Goal: Task Accomplishment & Management: Use online tool/utility

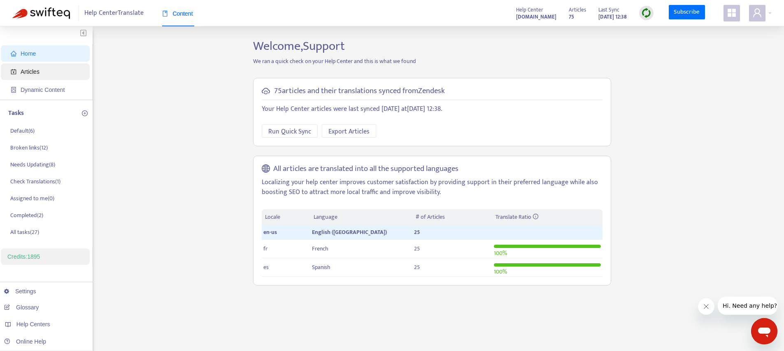
click at [39, 71] on span "Articles" at bounding box center [30, 71] width 19 height 7
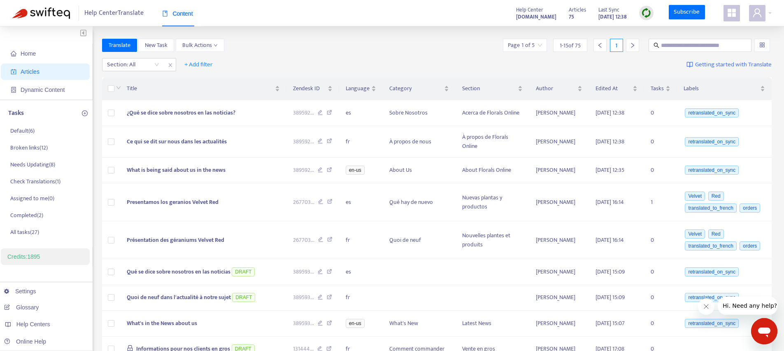
click at [733, 13] on icon "appstore" at bounding box center [732, 13] width 8 height 8
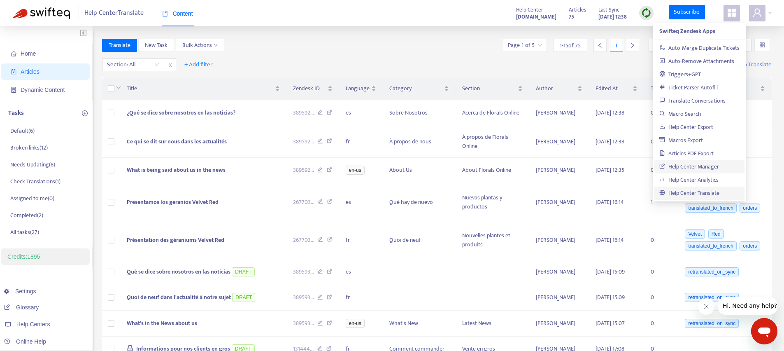
click at [686, 166] on link "Help Center Manager" at bounding box center [689, 166] width 60 height 9
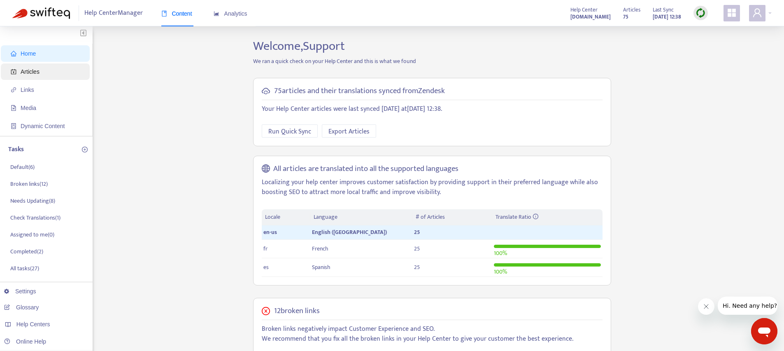
click at [20, 75] on span "Articles" at bounding box center [47, 71] width 72 height 16
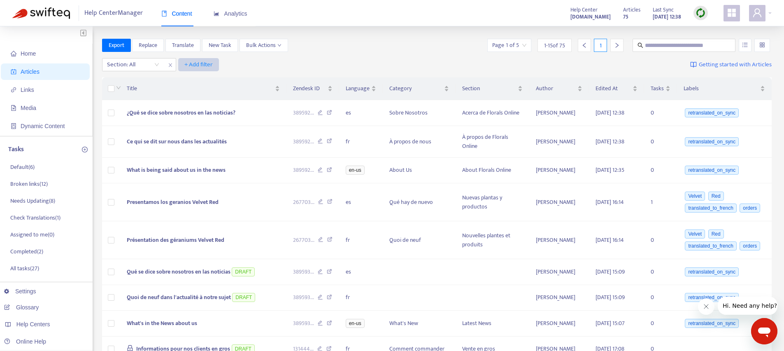
click at [206, 58] on button "+ Add filter" at bounding box center [198, 64] width 41 height 13
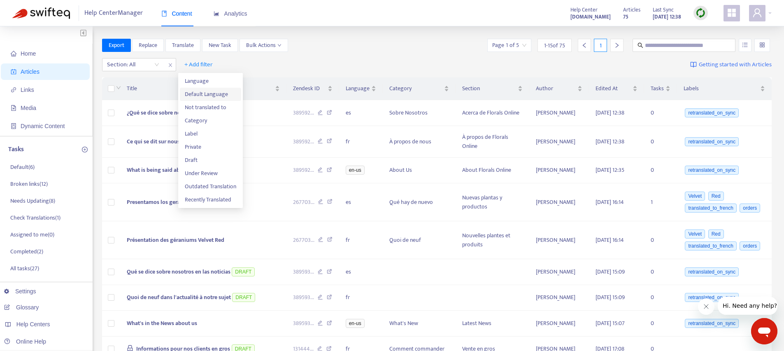
click at [201, 95] on span "Default Language" at bounding box center [210, 94] width 51 height 9
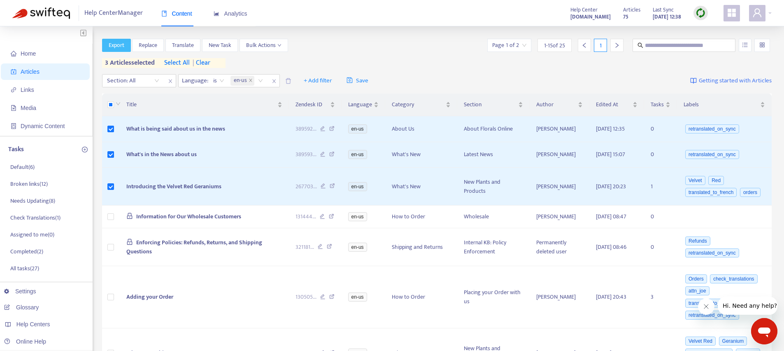
click at [119, 48] on span "Export" at bounding box center [117, 45] width 16 height 9
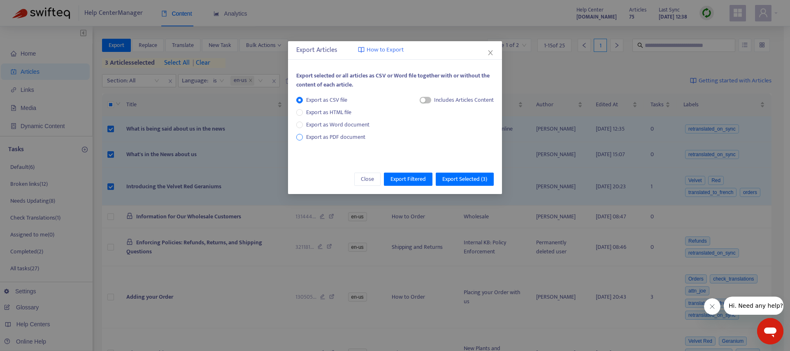
click at [326, 140] on span "Export as PDF document" at bounding box center [335, 136] width 59 height 9
click at [491, 180] on button "Export Selected ( 3 )" at bounding box center [465, 178] width 58 height 13
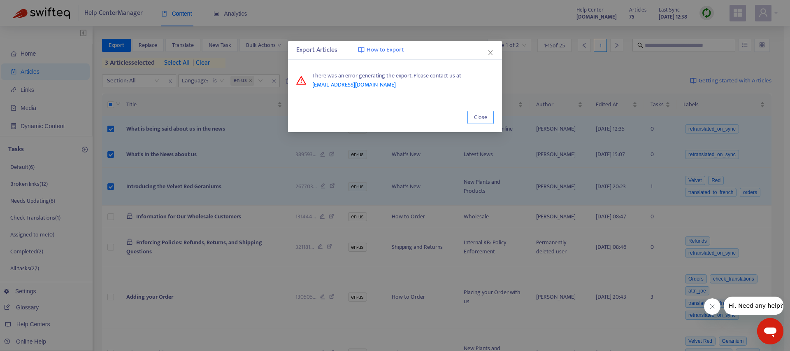
click at [484, 117] on span "Close" at bounding box center [480, 117] width 13 height 9
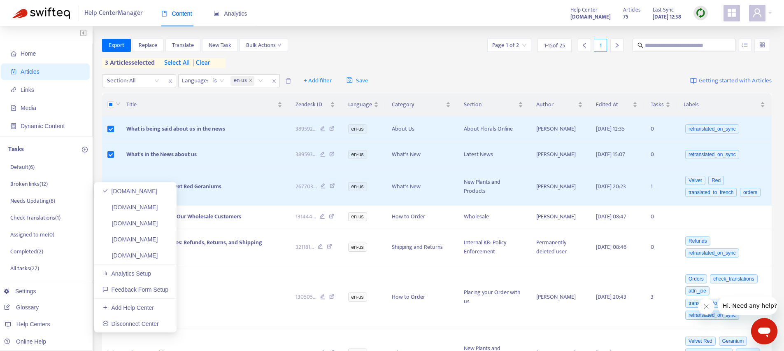
click at [142, 247] on ul "florals-online-swifteq.zendesk.com support.swifteq.com swifteq-test-hc.zendesk.…" at bounding box center [135, 257] width 82 height 150
click at [140, 252] on link "[DOMAIN_NAME]" at bounding box center [130, 255] width 56 height 7
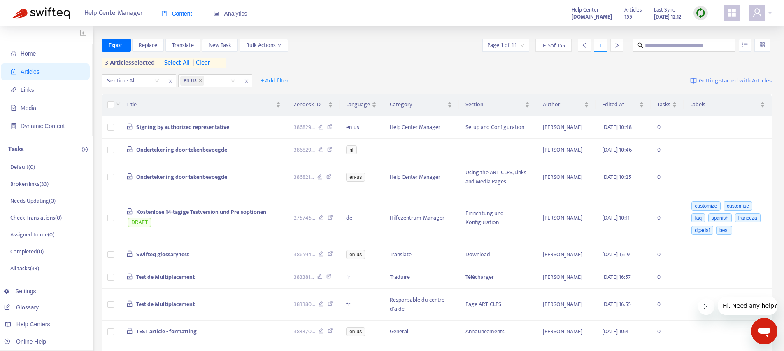
click at [702, 15] on img at bounding box center [701, 13] width 10 height 10
click at [715, 28] on link "Quick Sync" at bounding box center [717, 29] width 35 height 9
click at [206, 65] on span "| clear" at bounding box center [200, 63] width 21 height 10
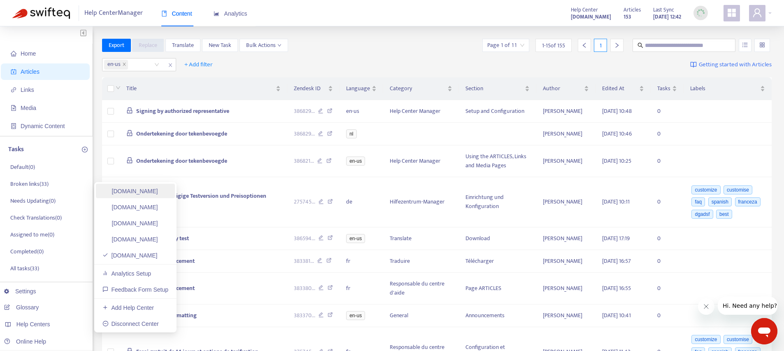
click at [153, 193] on link "[DOMAIN_NAME]" at bounding box center [130, 191] width 56 height 7
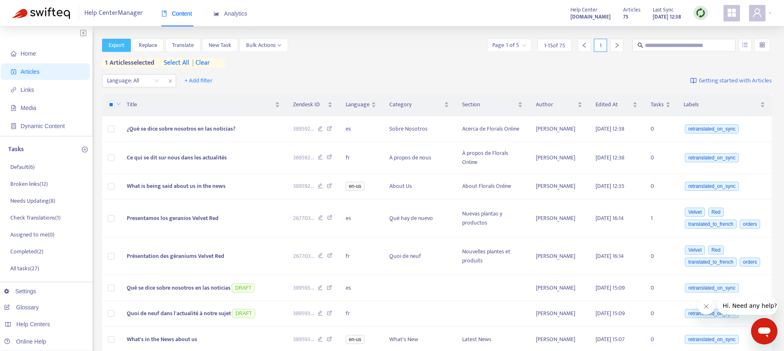
click at [114, 44] on span "Export" at bounding box center [117, 45] width 16 height 9
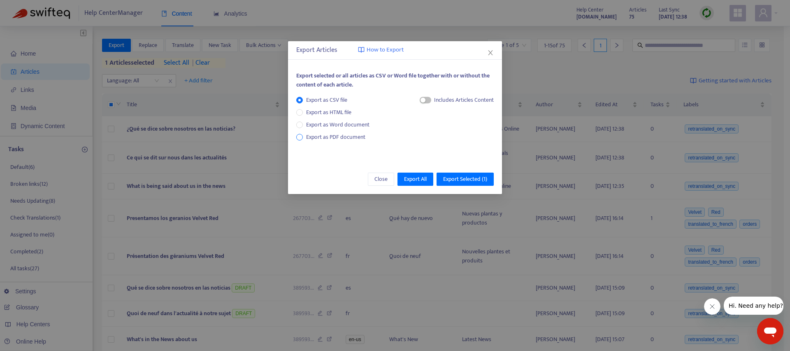
click at [324, 133] on span "Export as PDF document" at bounding box center [335, 136] width 59 height 9
click at [463, 180] on span "Export Selected ( 1 )" at bounding box center [465, 178] width 44 height 9
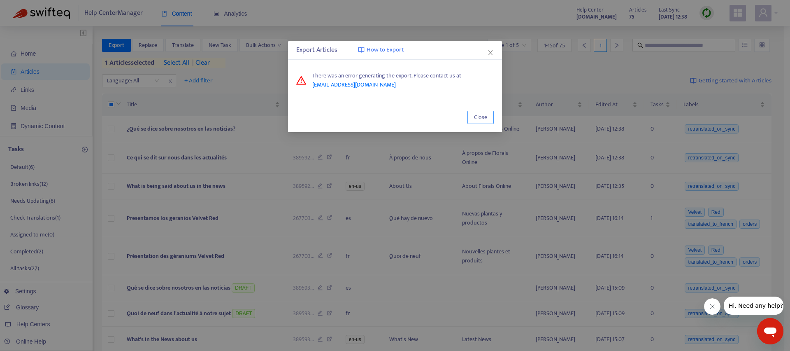
click at [475, 113] on span "Close" at bounding box center [480, 117] width 13 height 9
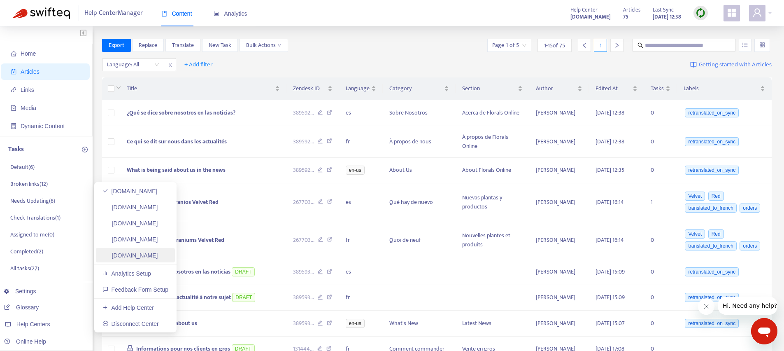
click at [141, 254] on link "[DOMAIN_NAME]" at bounding box center [130, 255] width 56 height 7
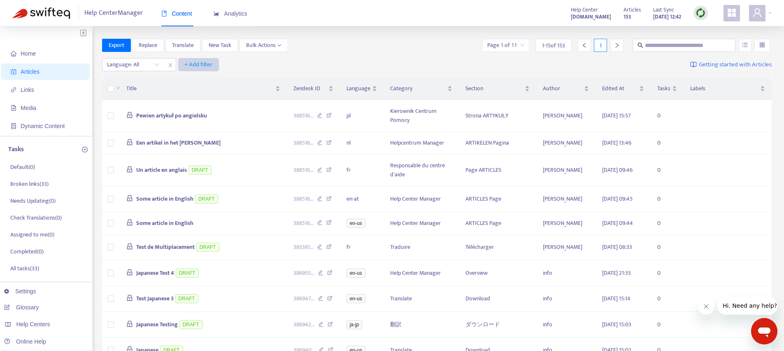
click at [205, 63] on span "+ Add filter" at bounding box center [198, 65] width 28 height 10
click at [203, 82] on span "Default Language" at bounding box center [210, 81] width 51 height 9
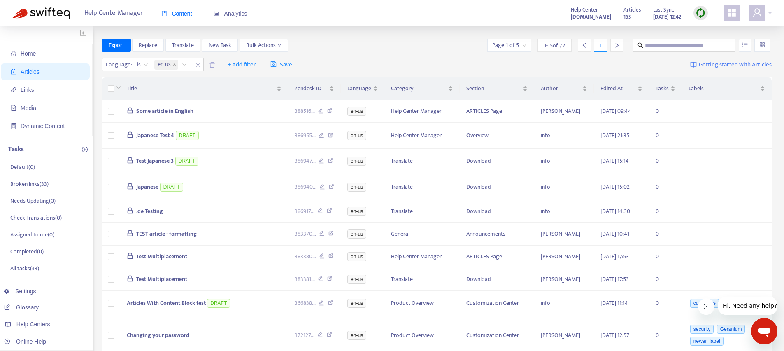
click at [377, 41] on div "Export Replace Translate New Task Bulk Actions Page 1 of 5 1 - 15 of 72 1" at bounding box center [437, 45] width 670 height 13
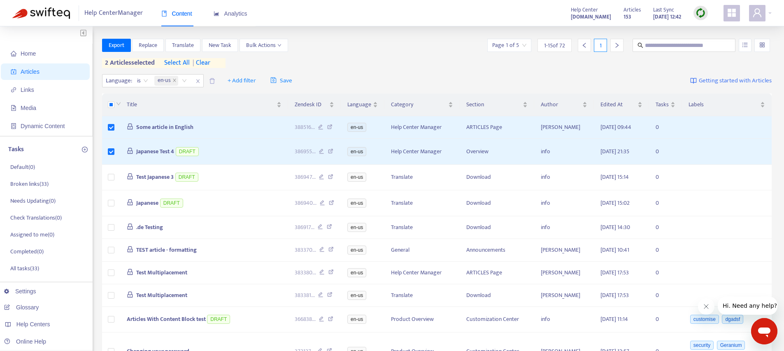
click at [97, 41] on div "Home Articles Links Media Dynamic Content Tasks Default ( 0 ) Broken links ( 33…" at bounding box center [391, 310] width 759 height 542
click at [113, 46] on span "Export" at bounding box center [117, 45] width 16 height 9
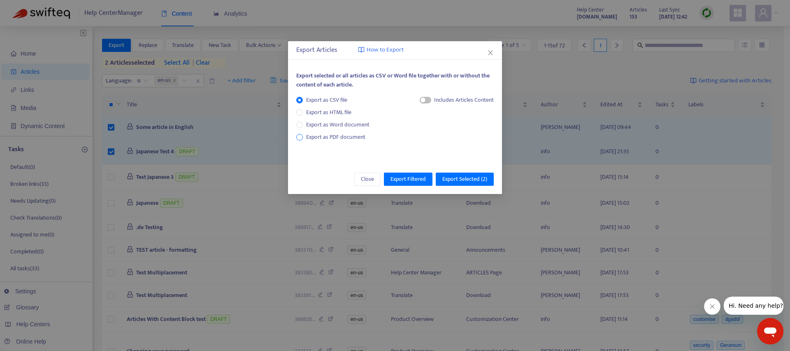
click at [320, 134] on span "Export as PDF document" at bounding box center [335, 136] width 59 height 9
click at [477, 180] on span "Export Selected ( 2 )" at bounding box center [464, 178] width 45 height 9
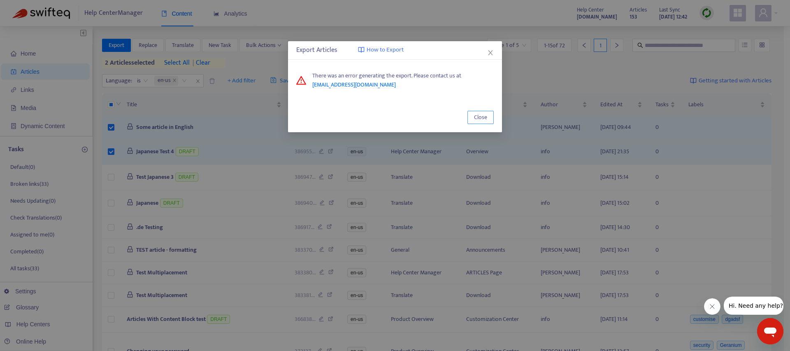
click at [488, 112] on button "Close" at bounding box center [481, 117] width 26 height 13
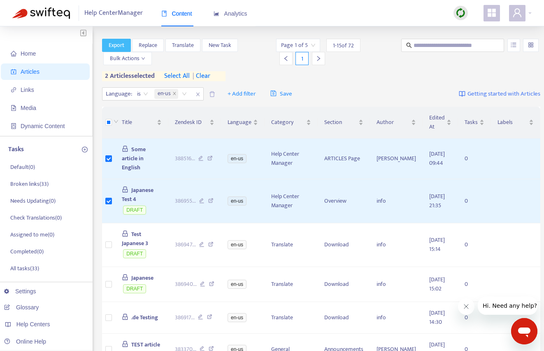
click at [119, 46] on span "Export" at bounding box center [117, 45] width 16 height 9
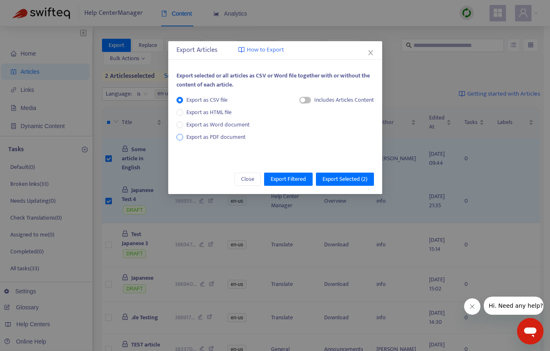
click at [206, 134] on span "Export as PDF document" at bounding box center [215, 136] width 59 height 9
click at [335, 175] on span "Export Selected ( 2 )" at bounding box center [345, 178] width 45 height 9
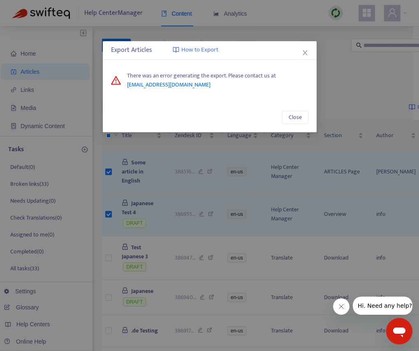
click at [207, 160] on div "Export Articles How to Export There was an error generating the export. Please …" at bounding box center [209, 175] width 419 height 351
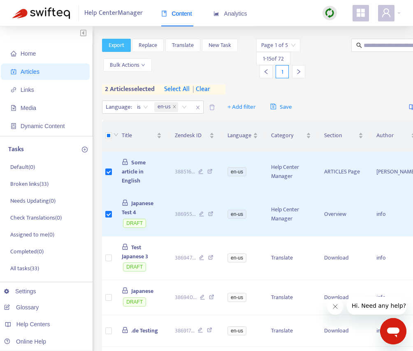
click at [120, 44] on span "Export" at bounding box center [117, 45] width 16 height 9
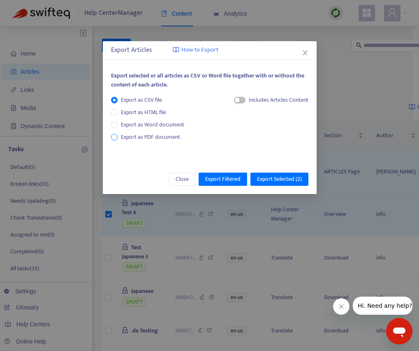
click at [155, 134] on span "Export as PDF document" at bounding box center [150, 136] width 59 height 9
click at [263, 177] on span "Export Selected ( 2 )" at bounding box center [279, 178] width 45 height 9
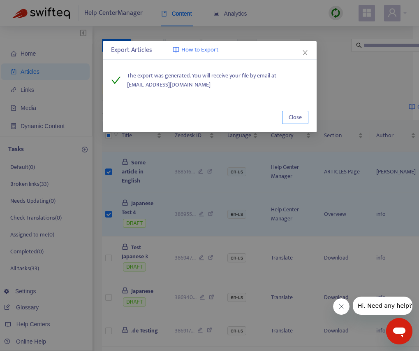
click at [300, 121] on span "Close" at bounding box center [295, 117] width 13 height 9
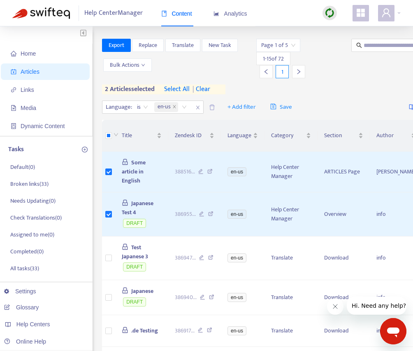
click at [333, 68] on div "Page 1 of 5 1 - 15 of 72 1" at bounding box center [299, 59] width 86 height 40
